Goal: Task Accomplishment & Management: Complete application form

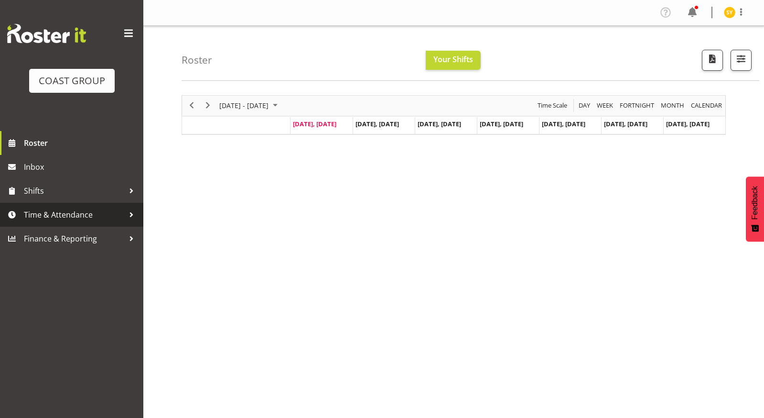
click at [69, 219] on span "Time & Attendance" at bounding box center [74, 214] width 100 height 14
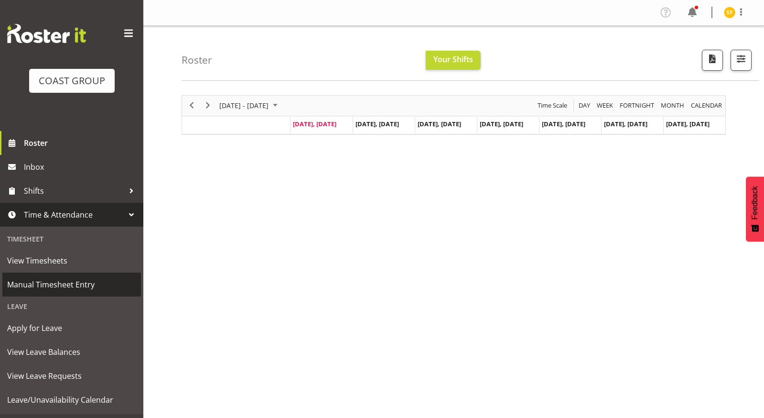
click at [51, 289] on span "Manual Timesheet Entry" at bounding box center [71, 284] width 129 height 14
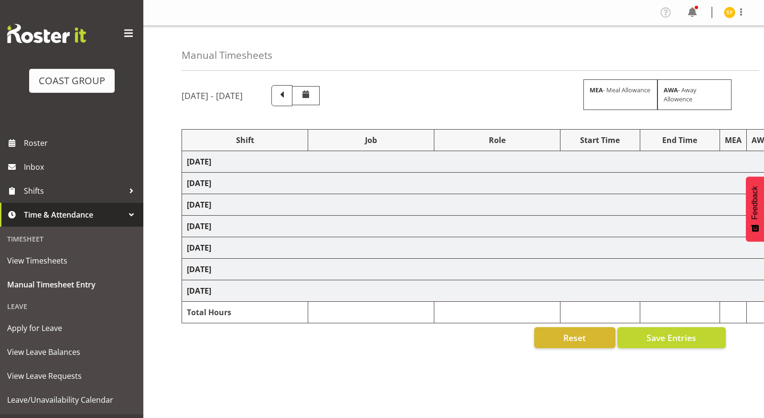
select select "69"
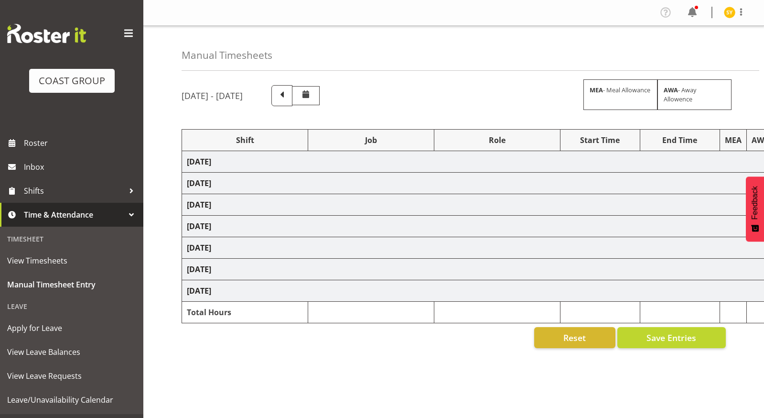
select select "69"
select select "19"
select select "15"
select select "69"
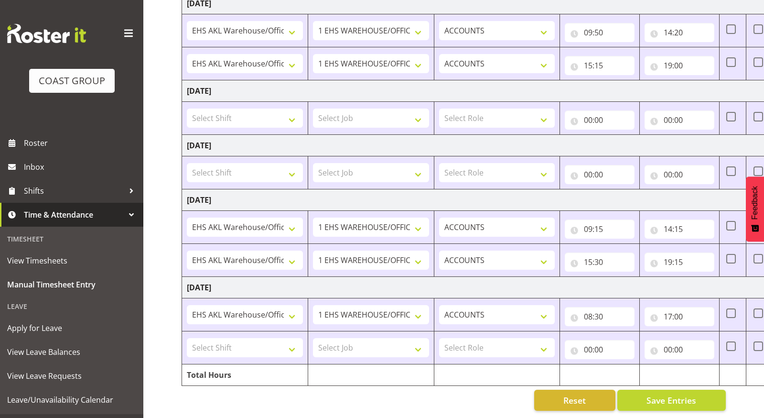
scroll to position [342, 0]
click at [589, 252] on input "15:30" at bounding box center [600, 261] width 70 height 19
click at [640, 280] on span ":" at bounding box center [641, 289] width 3 height 24
click at [623, 278] on select "00 01 02 03 04 05 06 07 08 09 10 11 12 13 14 15 16 17 18 19 20 21 22 23" at bounding box center [631, 286] width 22 height 19
click at [633, 278] on select "00 01 02 03 04 05 06 07 08 09 10 11 12 13 14 15 16 17 18 19 20 21 22 23" at bounding box center [631, 286] width 22 height 19
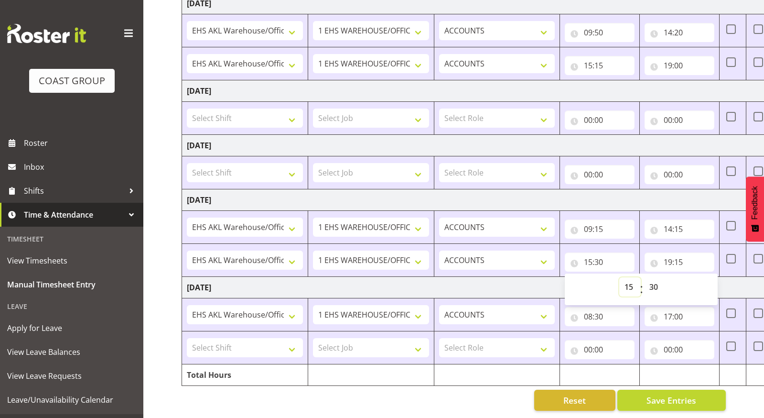
click at [635, 278] on select "00 01 02 03 04 05 06 07 08 09 10 11 12 13 14 15 16 17 18 19 20 21 22 23" at bounding box center [631, 286] width 22 height 19
select select "16"
click at [620, 277] on select "00 01 02 03 04 05 06 07 08 09 10 11 12 13 14 15 16 17 18 19 20 21 22 23" at bounding box center [631, 286] width 22 height 19
type input "16:30"
click at [654, 280] on select "00 01 02 03 04 05 06 07 08 09 10 11 12 13 14 15 16 17 18 19 20 21 22 23 24 25 2…" at bounding box center [655, 286] width 22 height 19
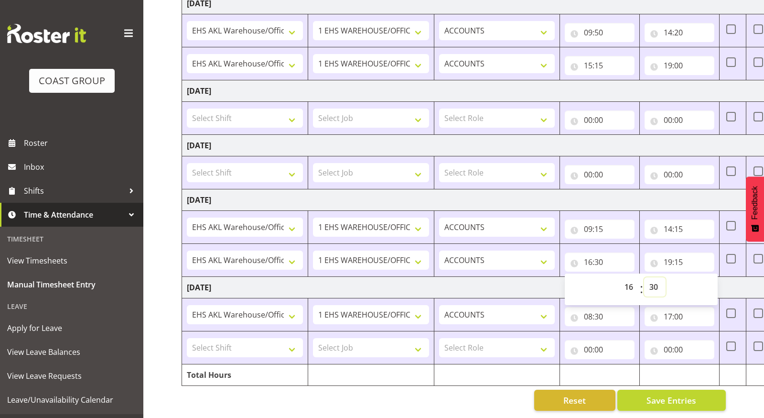
select select "0"
click at [644, 277] on select "00 01 02 03 04 05 06 07 08 09 10 11 12 13 14 15 16 17 18 19 20 21 22 23 24 25 2…" at bounding box center [655, 286] width 22 height 19
type input "16:00"
click at [679, 252] on input "19:15" at bounding box center [680, 261] width 70 height 19
click at [731, 279] on select "00 01 02 03 04 05 06 07 08 09 10 11 12 13 14 15 16 17 18 19 20 21 22 23 24 25 2…" at bounding box center [735, 286] width 22 height 19
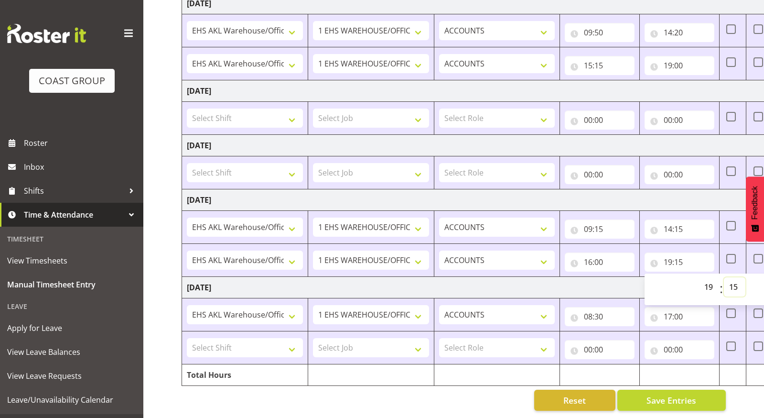
select select "45"
click at [724, 277] on select "00 01 02 03 04 05 06 07 08 09 10 11 12 13 14 15 16 17 18 19 20 21 22 23 24 25 2…" at bounding box center [735, 286] width 22 height 19
type input "19:45"
click at [610, 277] on td "Tuesday 19th August 2025" at bounding box center [516, 288] width 669 height 22
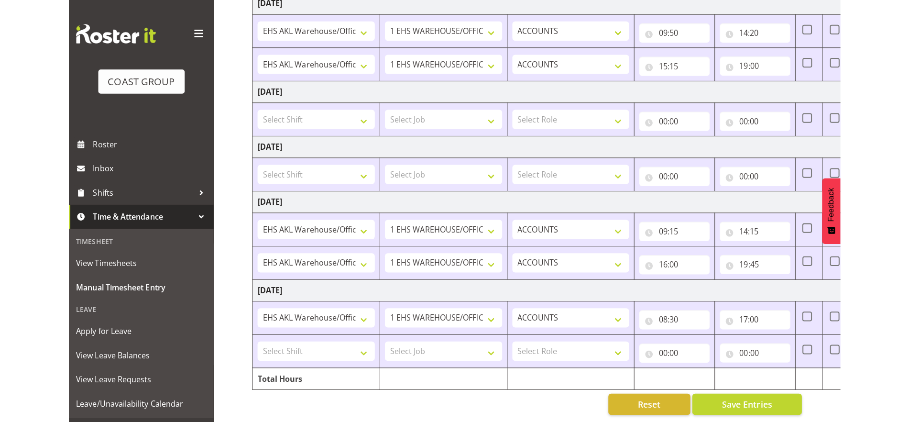
scroll to position [338, 0]
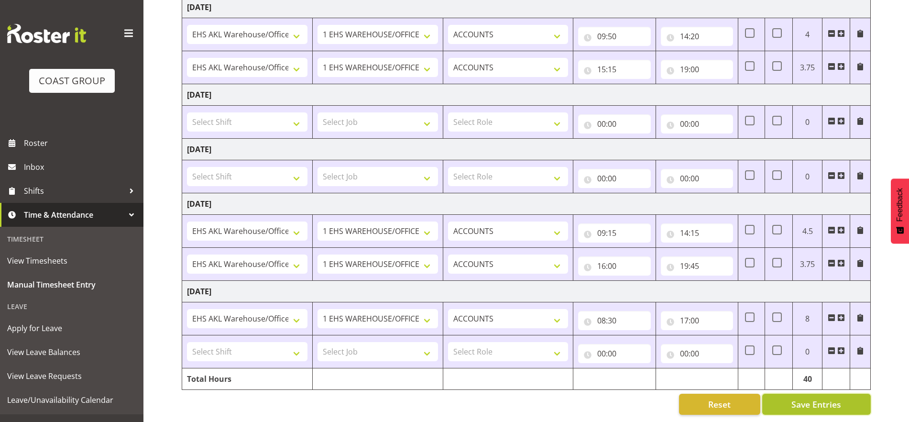
click at [764, 401] on button "Save Entries" at bounding box center [816, 403] width 109 height 21
click at [764, 398] on span "Save Entries" at bounding box center [816, 404] width 50 height 12
